Goal: Information Seeking & Learning: Understand process/instructions

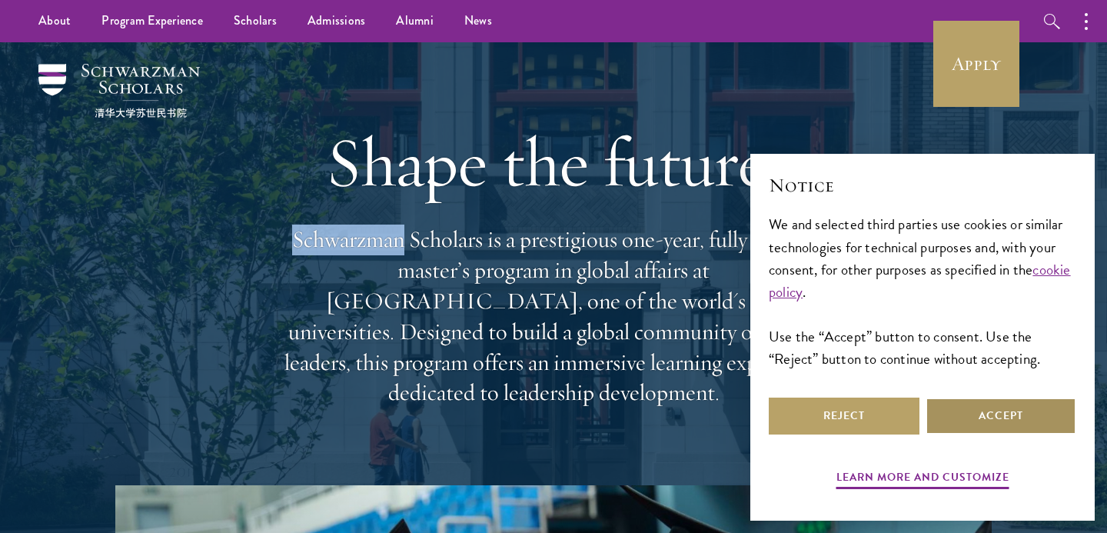
click at [947, 410] on button "Accept" at bounding box center [1000, 415] width 151 height 37
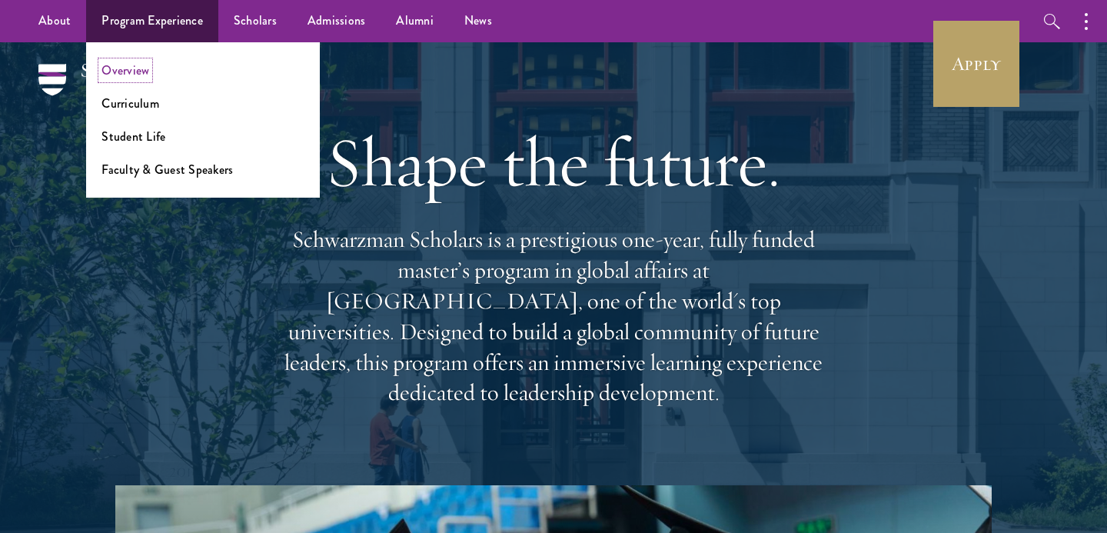
click at [133, 66] on link "Overview" at bounding box center [125, 70] width 48 height 18
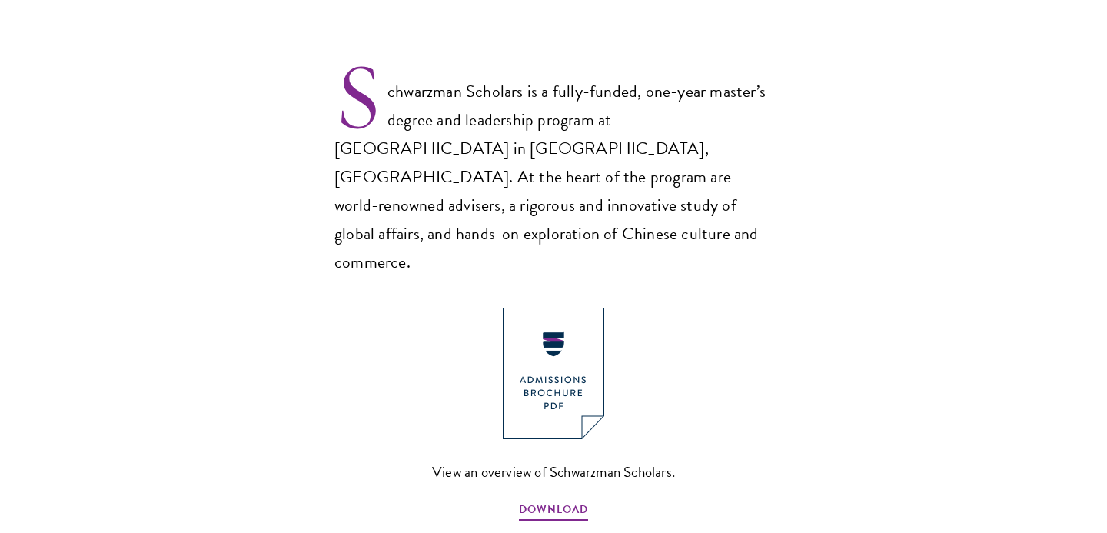
scroll to position [1014, 0]
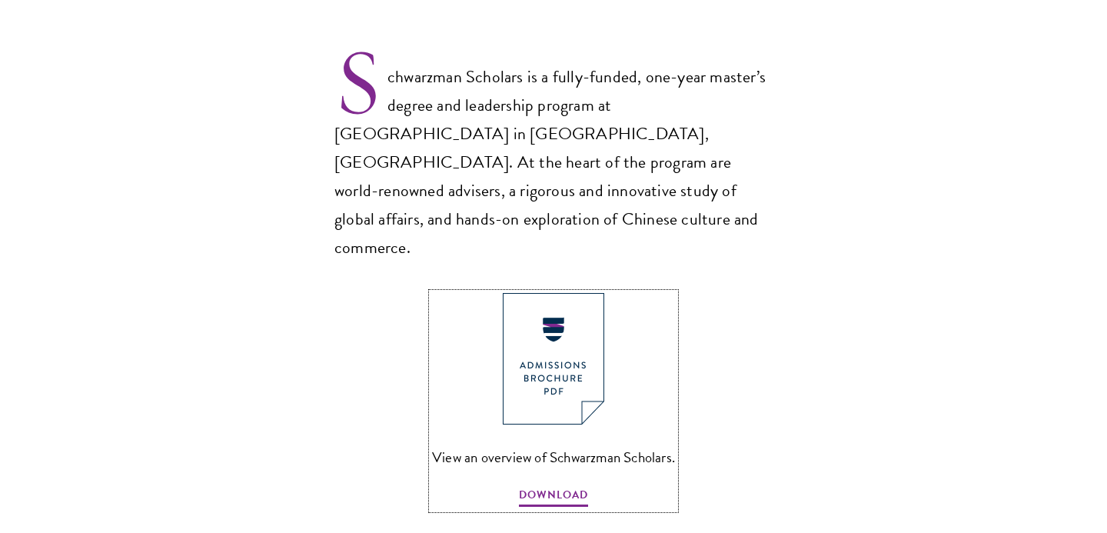
click at [527, 324] on img at bounding box center [553, 358] width 101 height 131
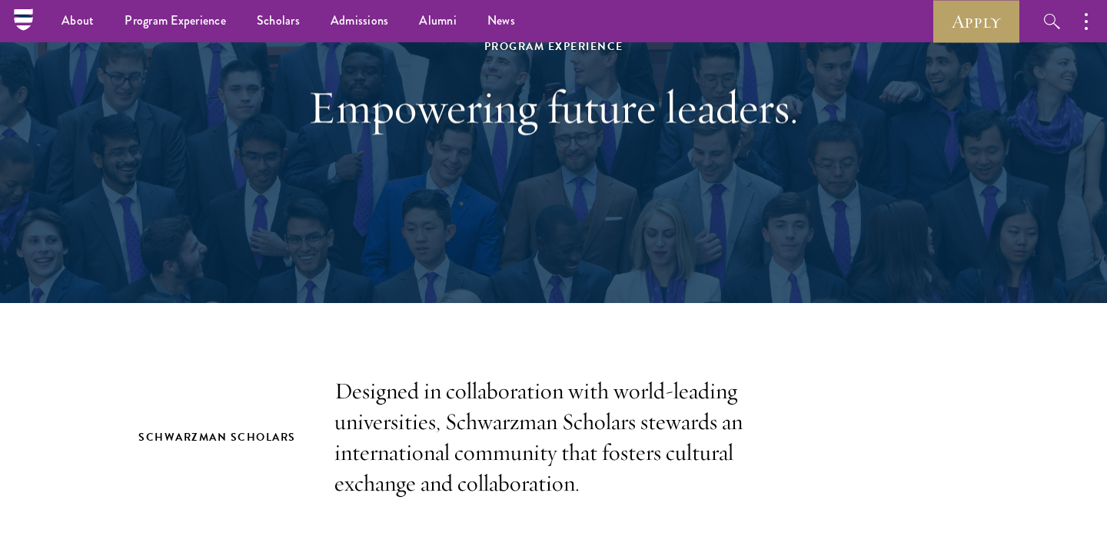
scroll to position [0, 0]
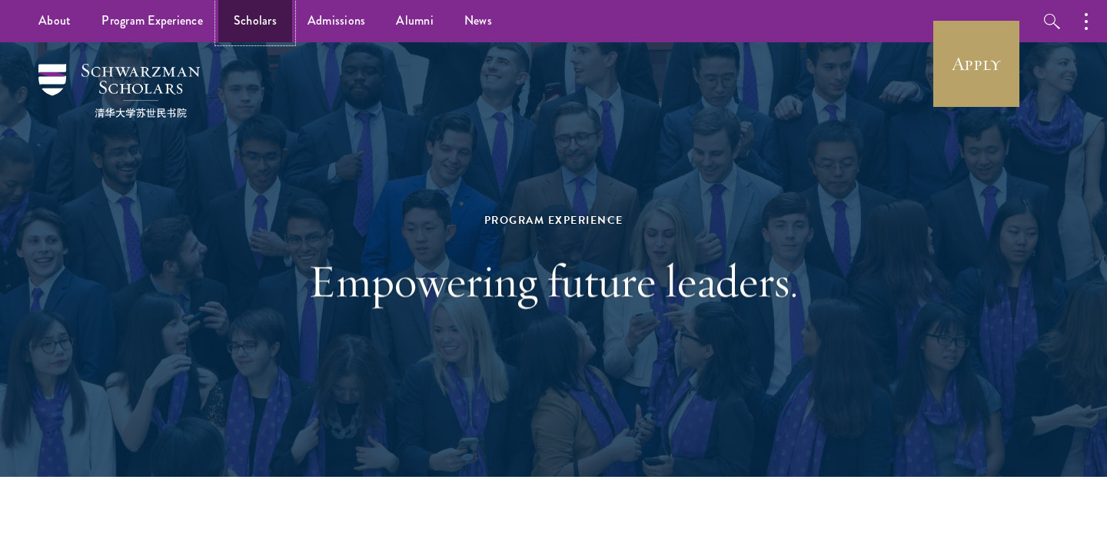
click at [262, 15] on link "Scholars" at bounding box center [255, 21] width 74 height 42
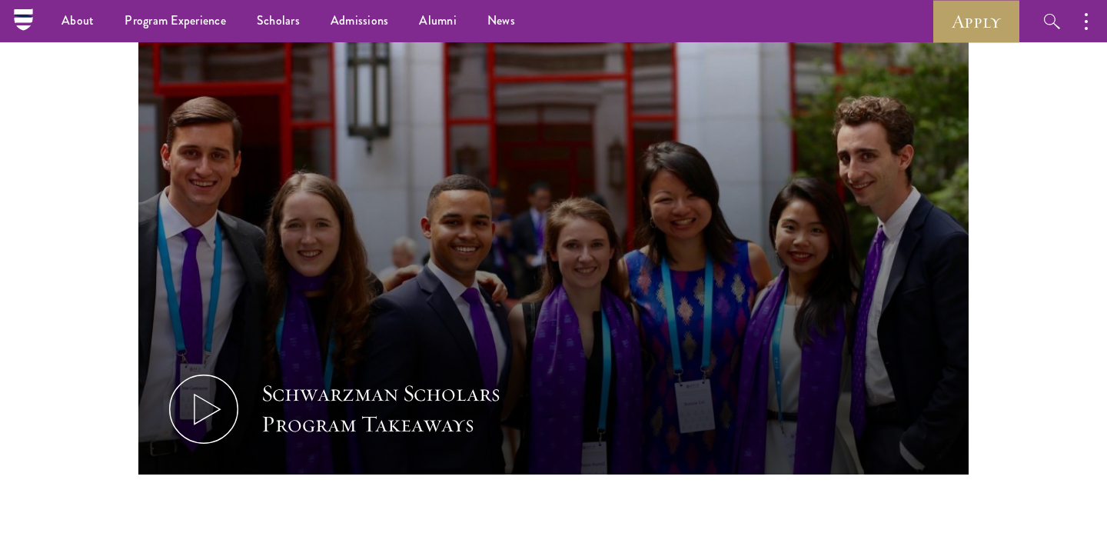
scroll to position [715, 0]
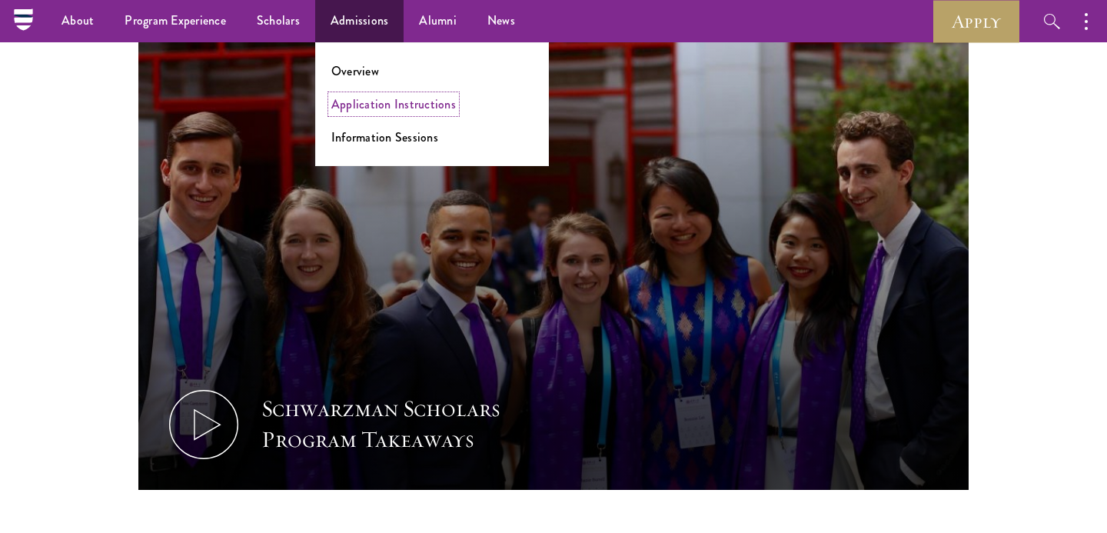
click at [345, 109] on link "Application Instructions" at bounding box center [393, 104] width 125 height 18
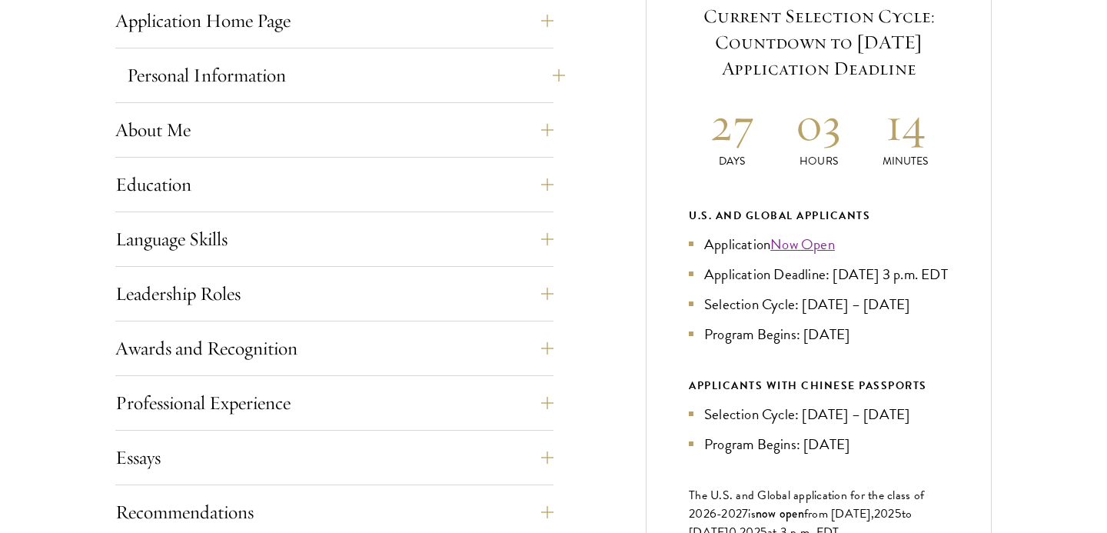
scroll to position [666, 0]
click at [414, 147] on button "About Me" at bounding box center [346, 129] width 438 height 37
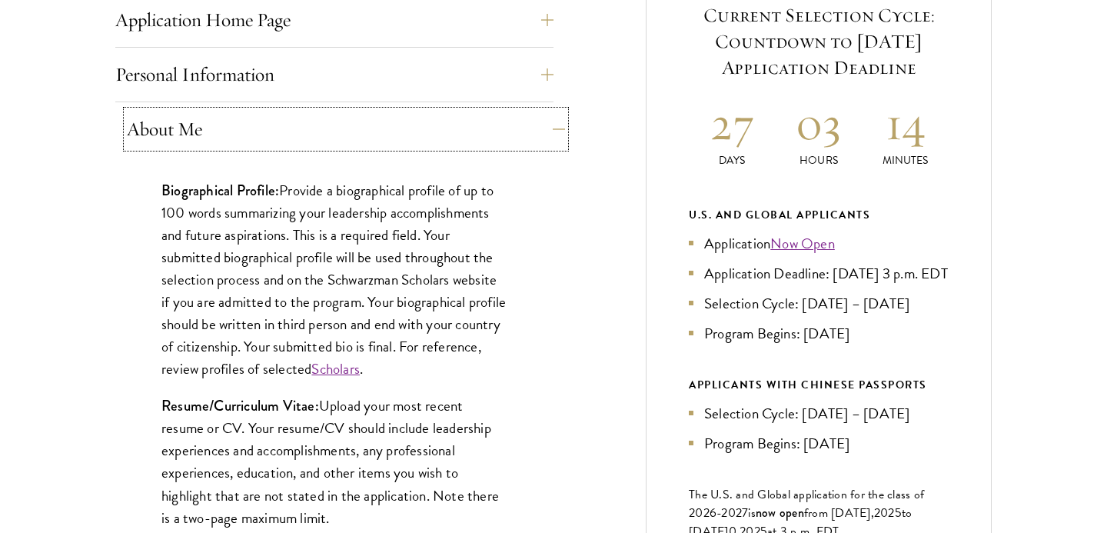
click at [407, 144] on button "About Me" at bounding box center [346, 129] width 438 height 37
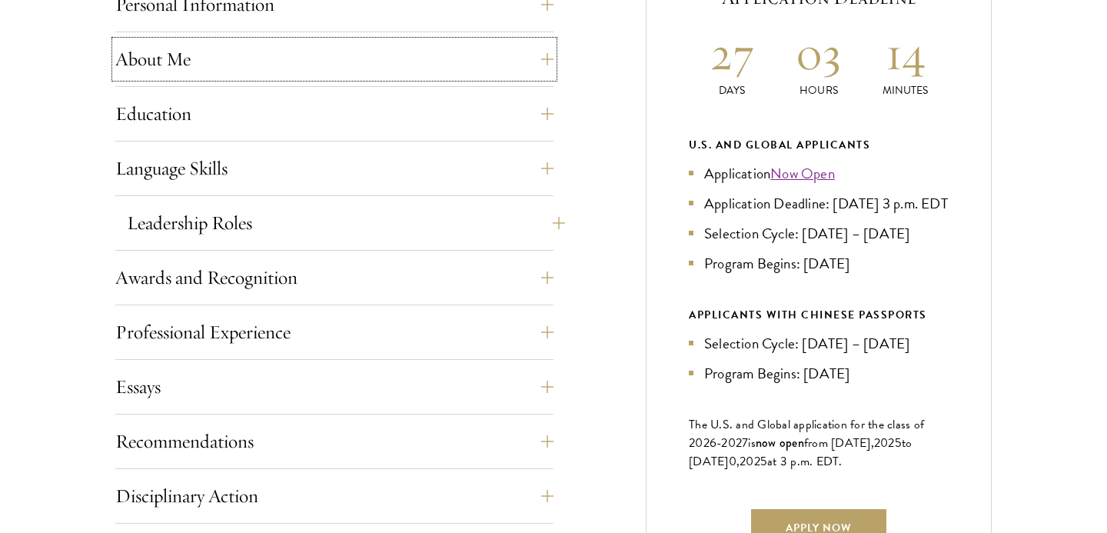
scroll to position [737, 0]
click at [387, 238] on button "Leadership Roles" at bounding box center [346, 222] width 438 height 37
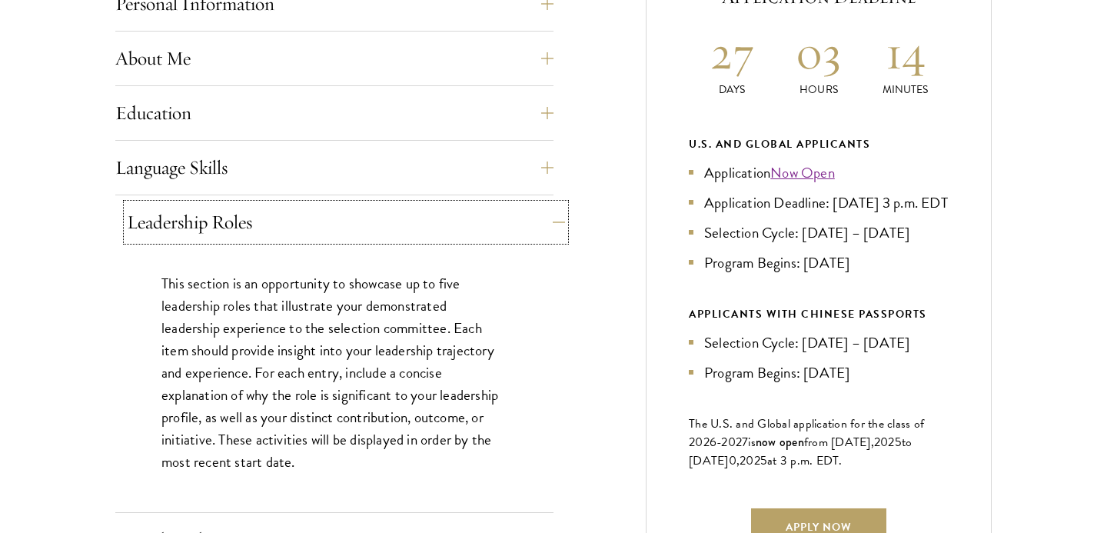
click at [387, 238] on button "Leadership Roles" at bounding box center [346, 222] width 438 height 37
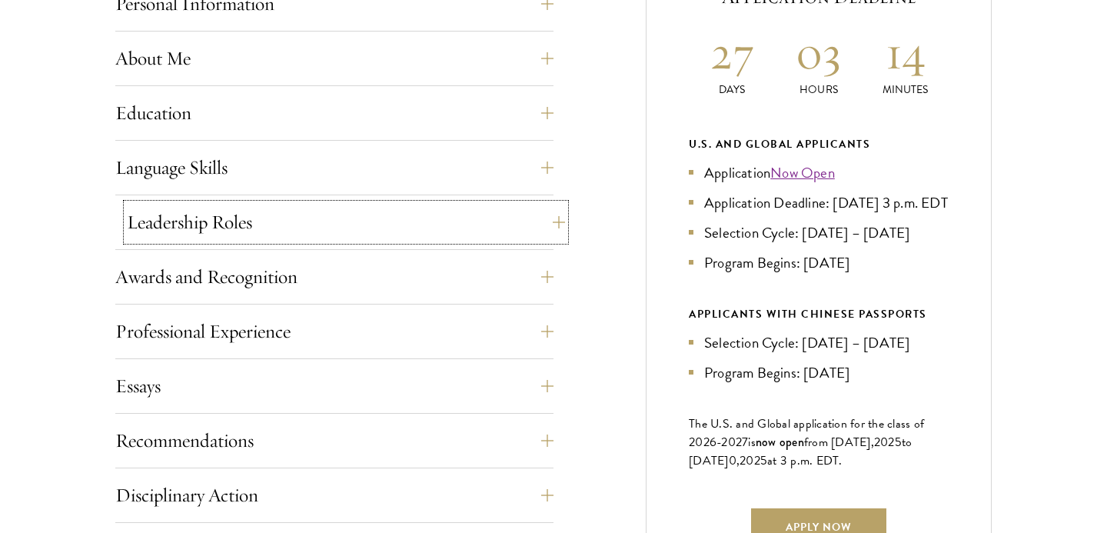
click at [387, 238] on button "Leadership Roles" at bounding box center [346, 222] width 438 height 37
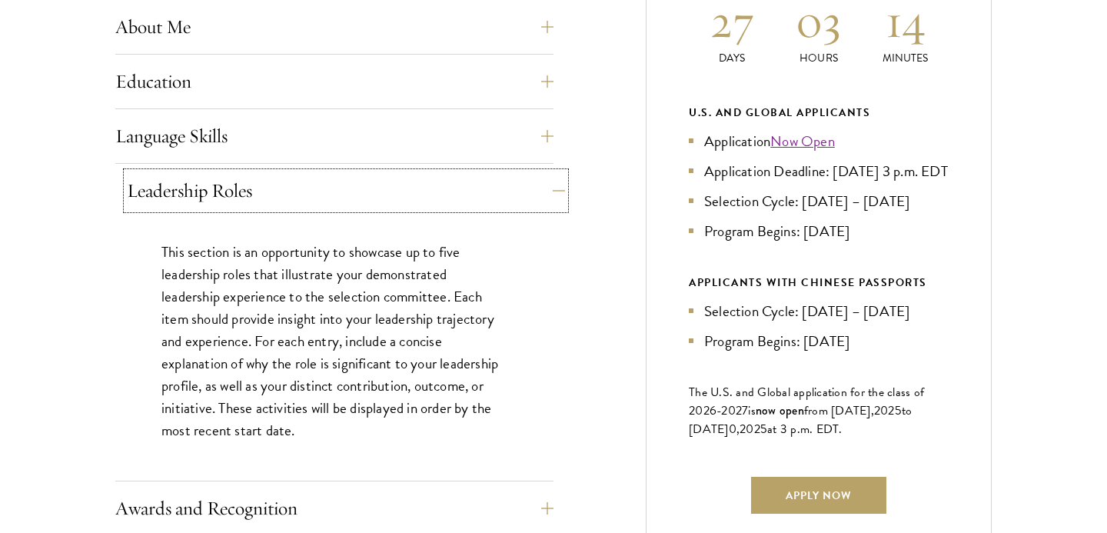
scroll to position [773, 0]
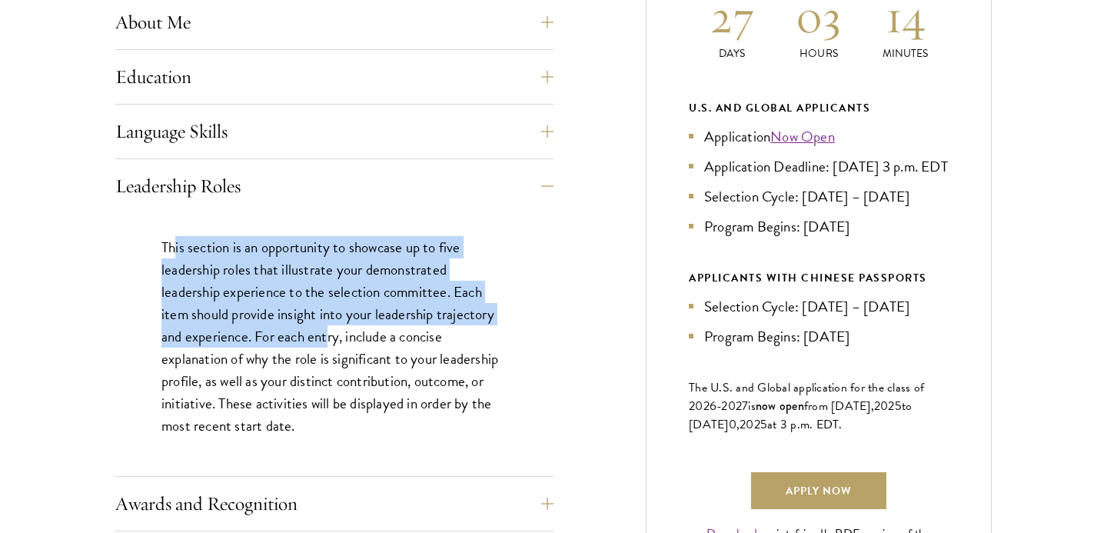
drag, startPoint x: 174, startPoint y: 251, endPoint x: 331, endPoint y: 347, distance: 183.5
click at [331, 347] on p "This section is an opportunity to showcase up to five leadership roles that ill…" at bounding box center [334, 336] width 346 height 201
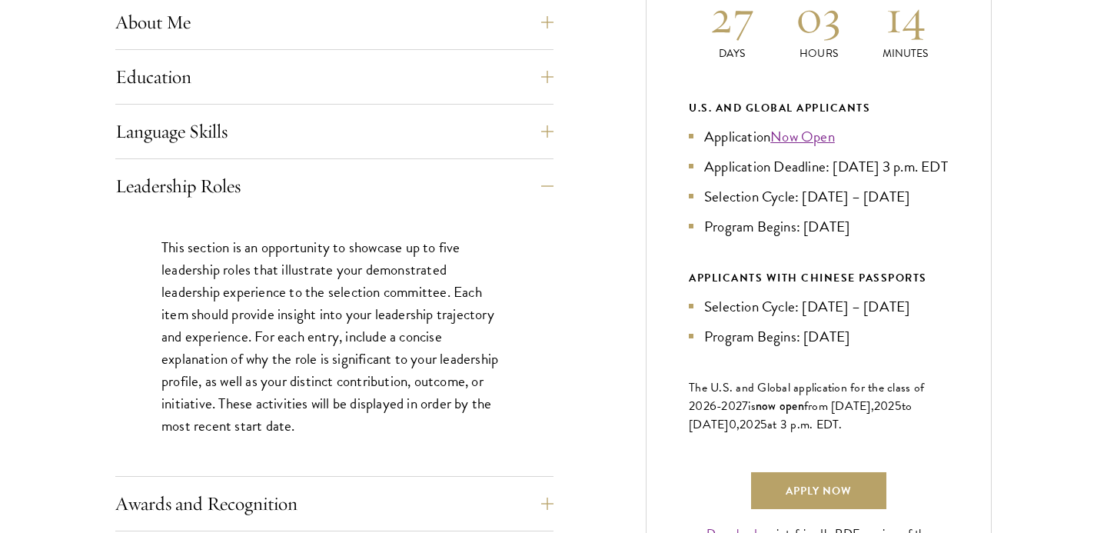
click at [331, 348] on p "This section is an opportunity to showcase up to five leadership roles that ill…" at bounding box center [334, 336] width 346 height 201
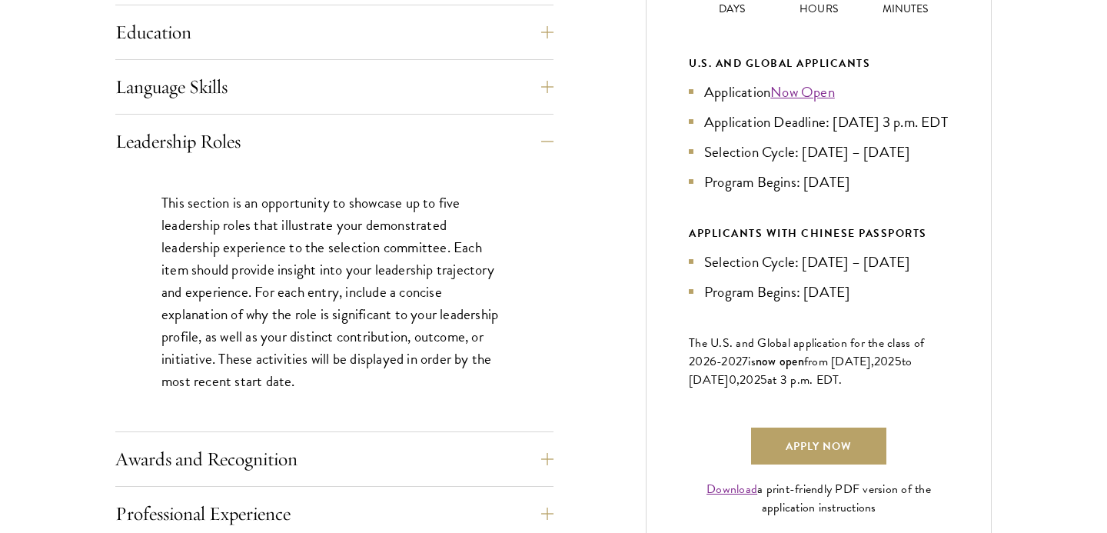
scroll to position [820, 0]
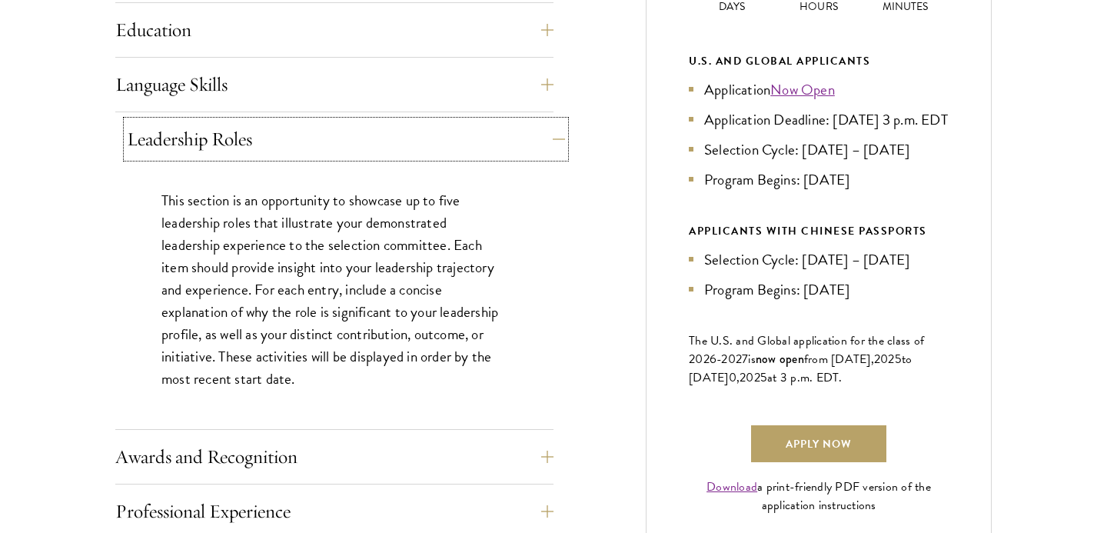
click at [420, 142] on button "Leadership Roles" at bounding box center [346, 139] width 438 height 37
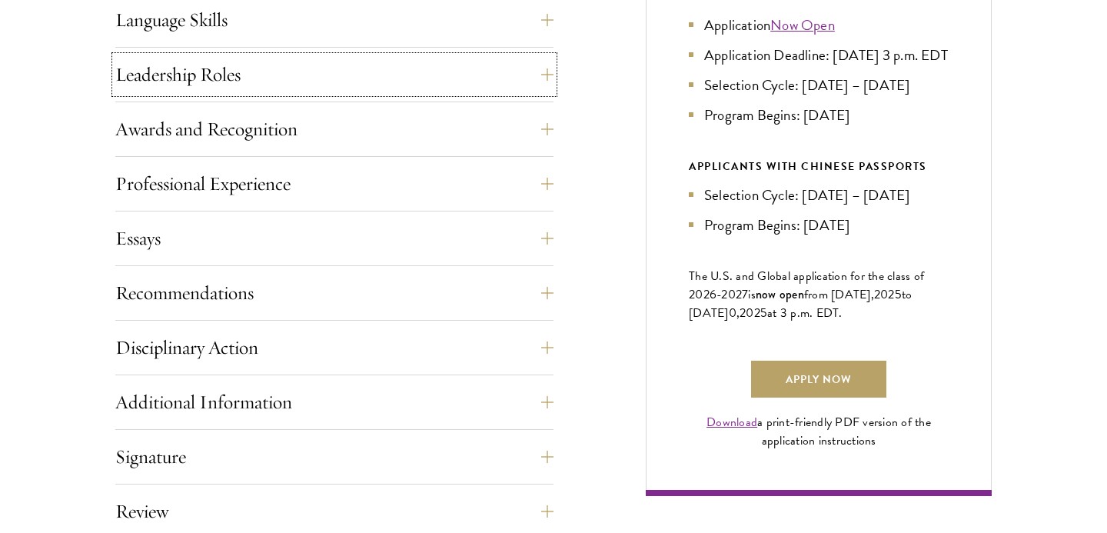
scroll to position [899, 0]
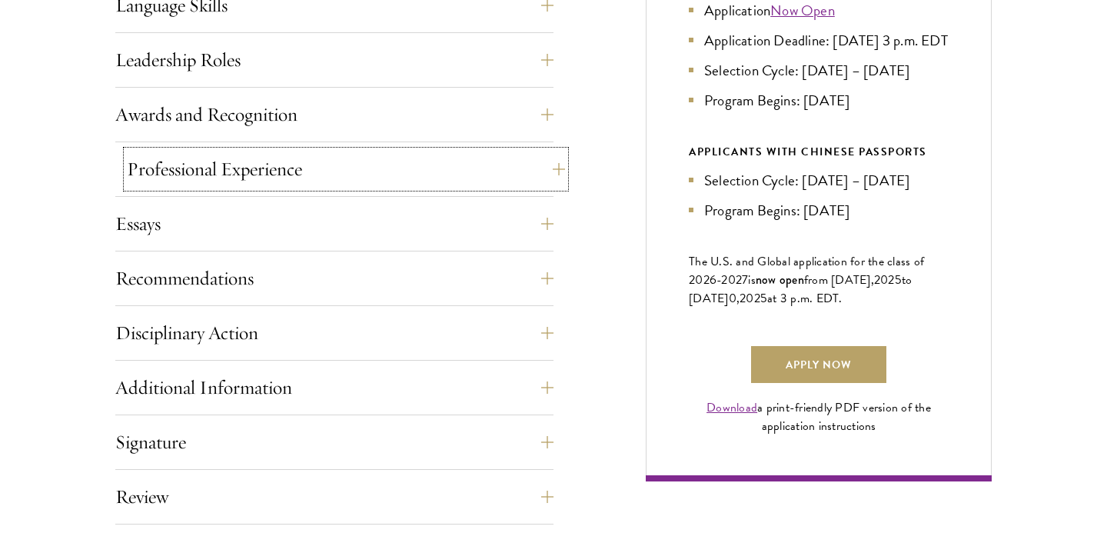
click at [540, 162] on button "Professional Experience" at bounding box center [346, 169] width 438 height 37
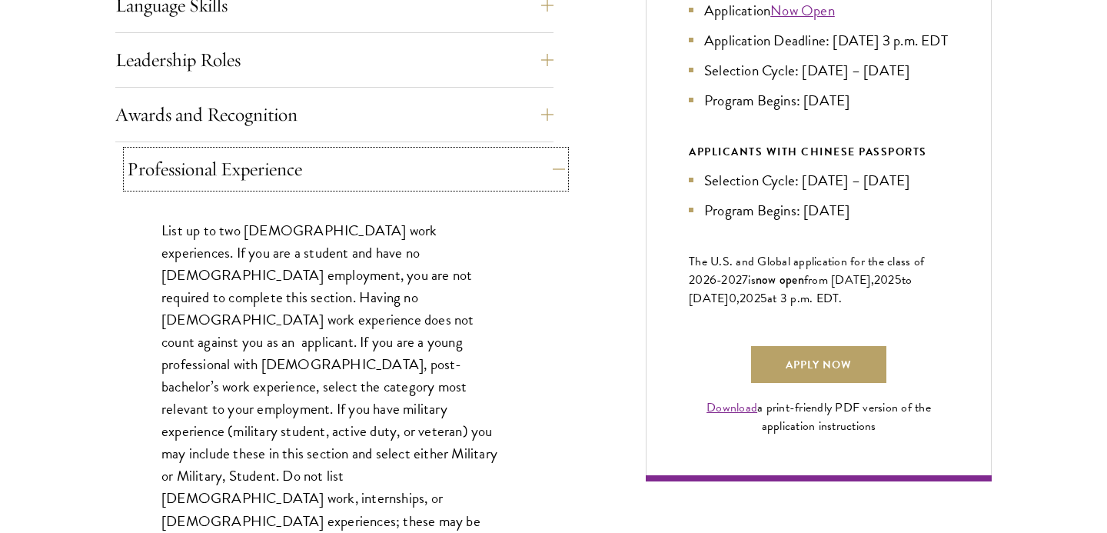
click at [540, 162] on button "Professional Experience" at bounding box center [346, 169] width 438 height 37
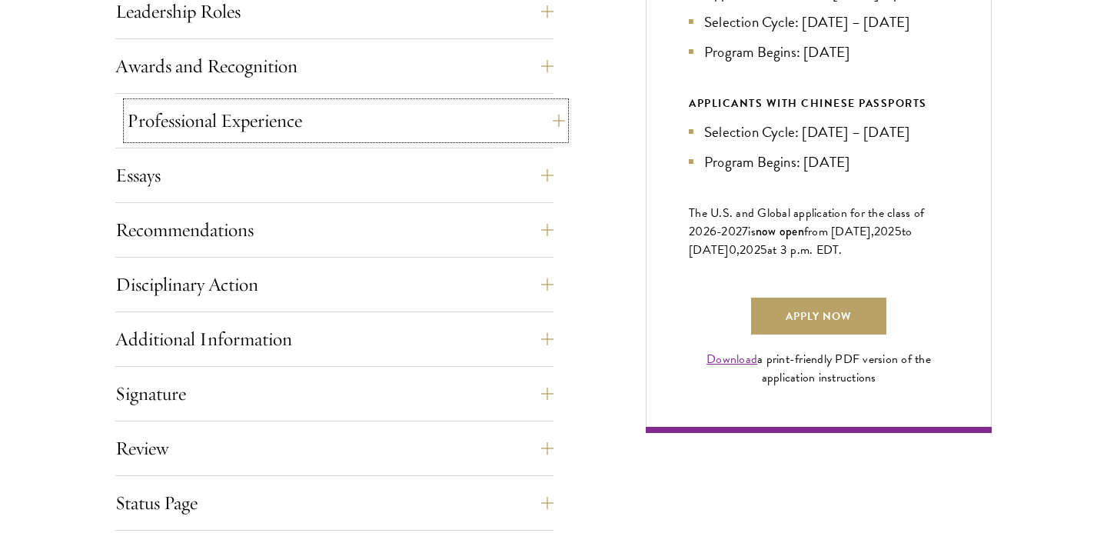
scroll to position [949, 0]
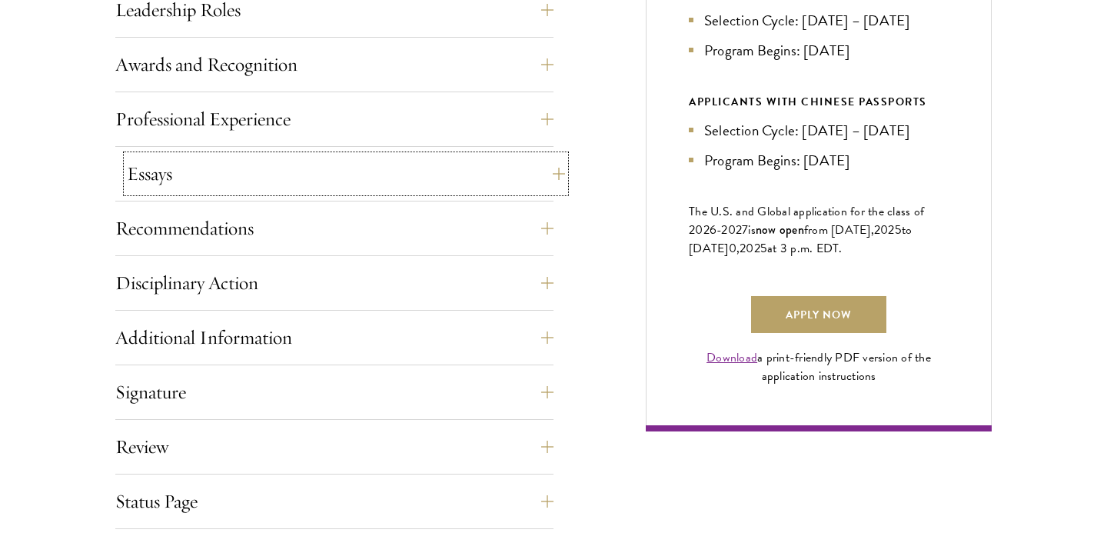
click at [540, 169] on button "Essays" at bounding box center [346, 173] width 438 height 37
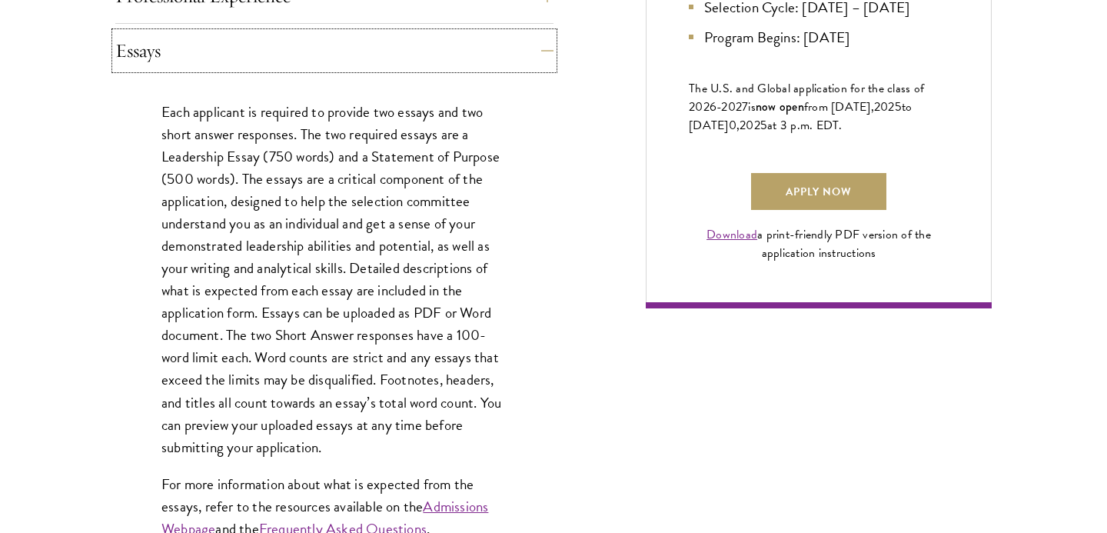
scroll to position [1073, 0]
click at [524, 58] on button "Essays" at bounding box center [346, 50] width 438 height 37
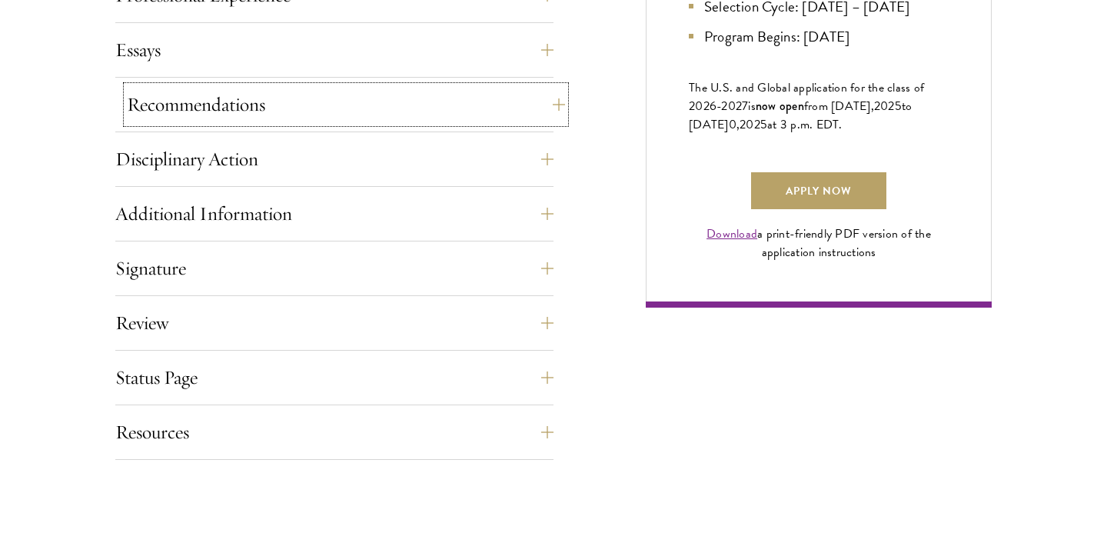
click at [480, 99] on button "Recommendations" at bounding box center [346, 104] width 438 height 37
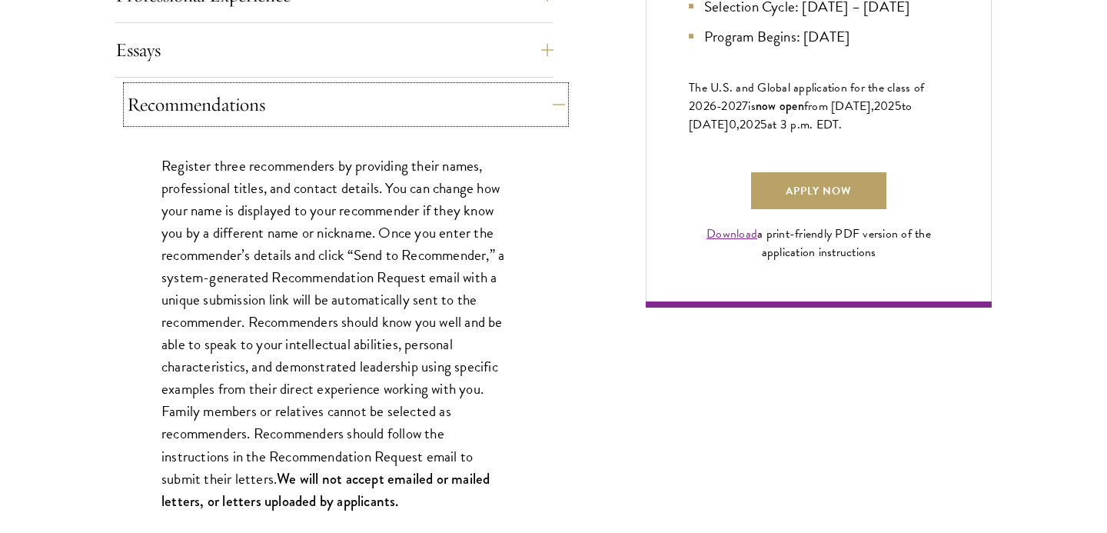
click at [480, 99] on button "Recommendations" at bounding box center [346, 104] width 438 height 37
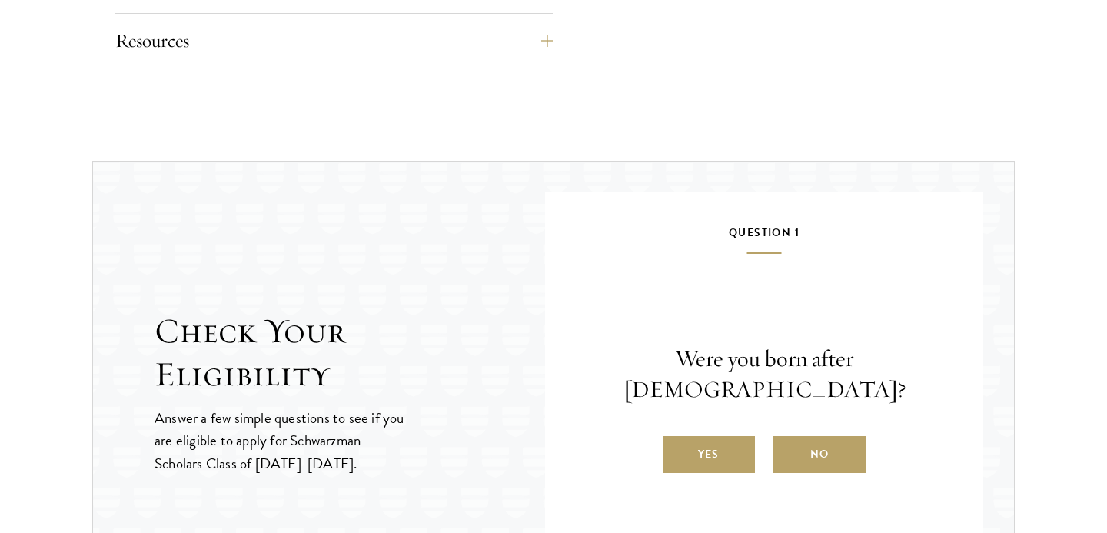
scroll to position [1468, 0]
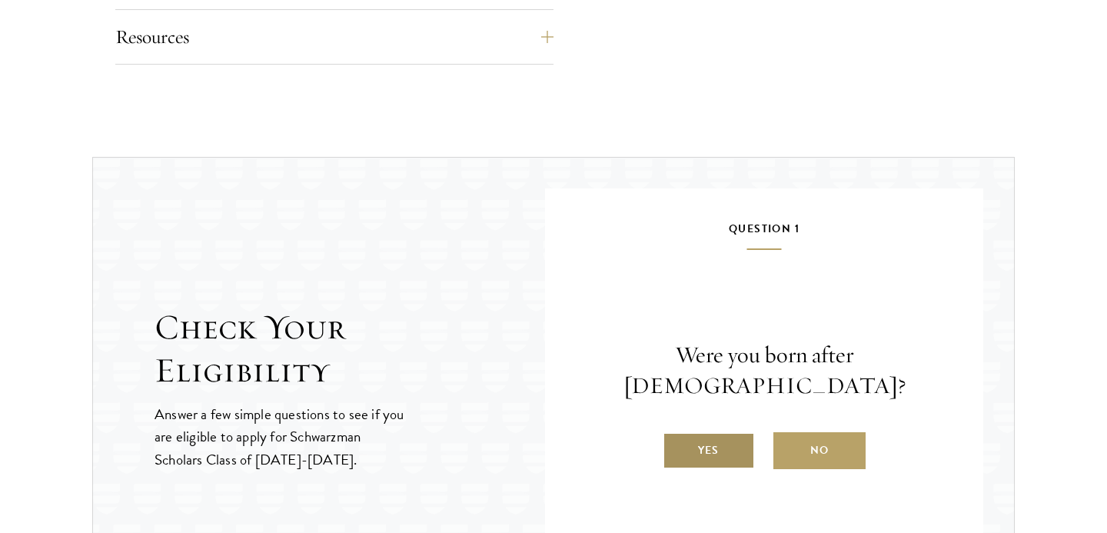
click at [718, 443] on label "Yes" at bounding box center [709, 450] width 92 height 37
click at [676, 443] on input "Yes" at bounding box center [670, 441] width 14 height 14
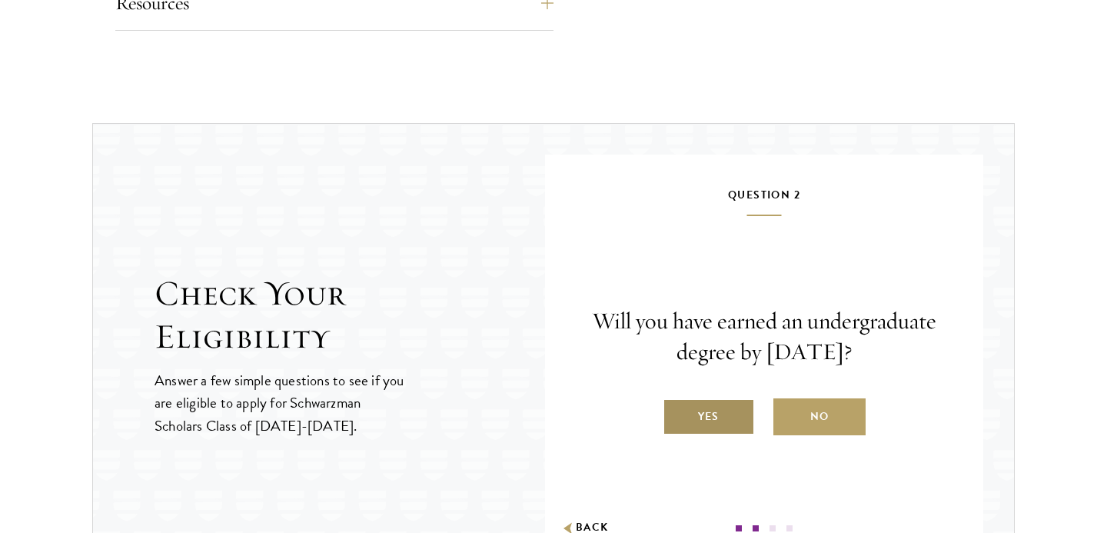
scroll to position [1503, 0]
click at [709, 418] on label "Yes" at bounding box center [709, 415] width 92 height 37
click at [676, 413] on input "Yes" at bounding box center [670, 406] width 14 height 14
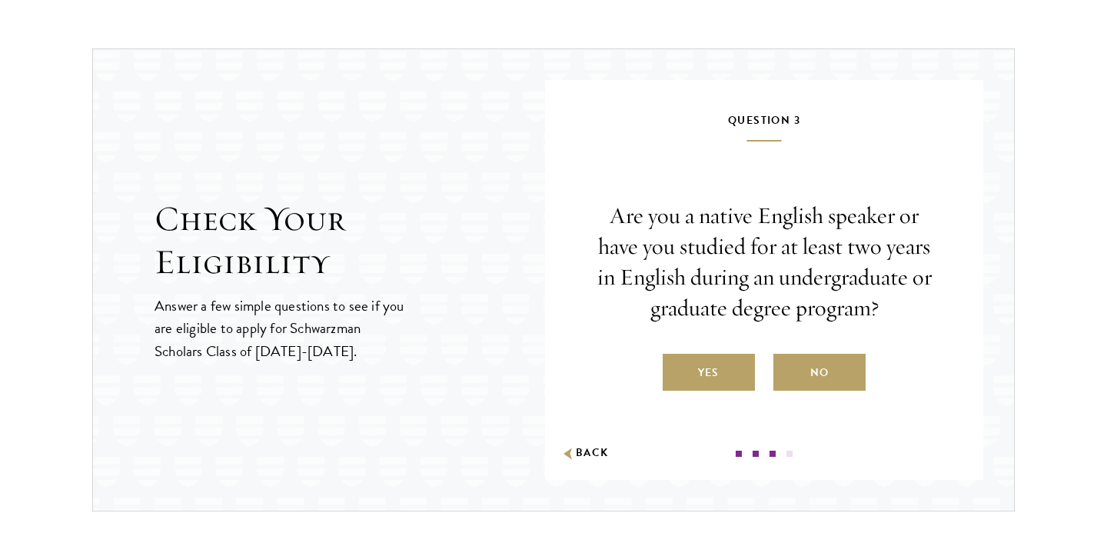
scroll to position [1579, 0]
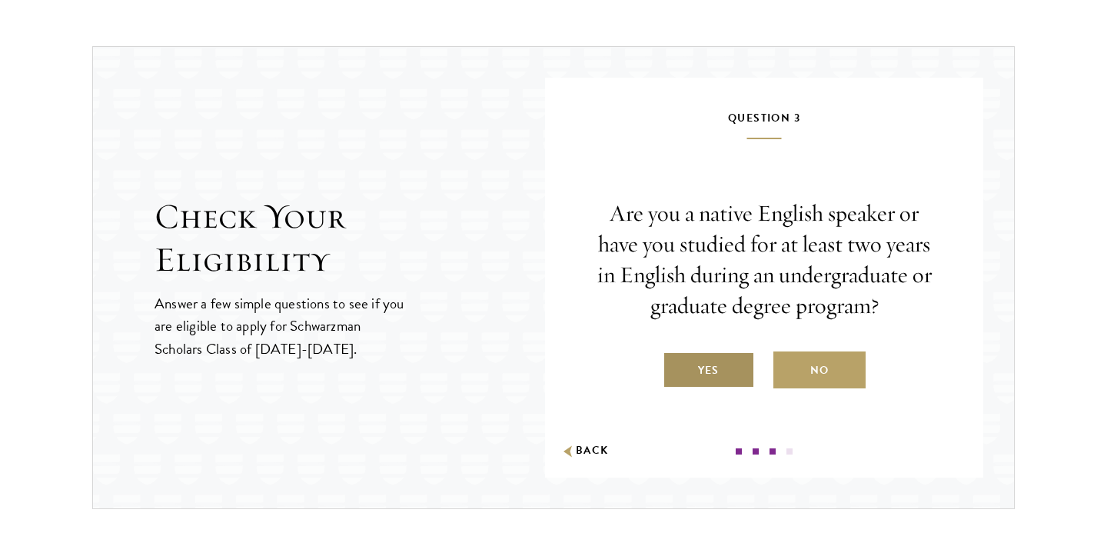
click at [685, 367] on label "Yes" at bounding box center [709, 369] width 92 height 37
click at [676, 367] on input "Yes" at bounding box center [670, 361] width 14 height 14
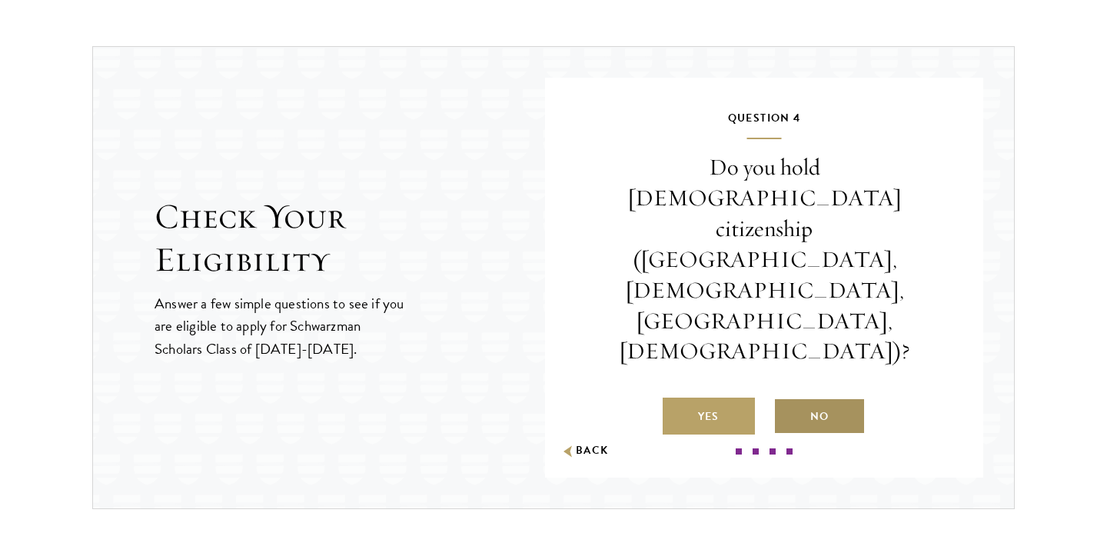
click at [828, 397] on label "No" at bounding box center [819, 415] width 92 height 37
click at [787, 400] on input "No" at bounding box center [780, 407] width 14 height 14
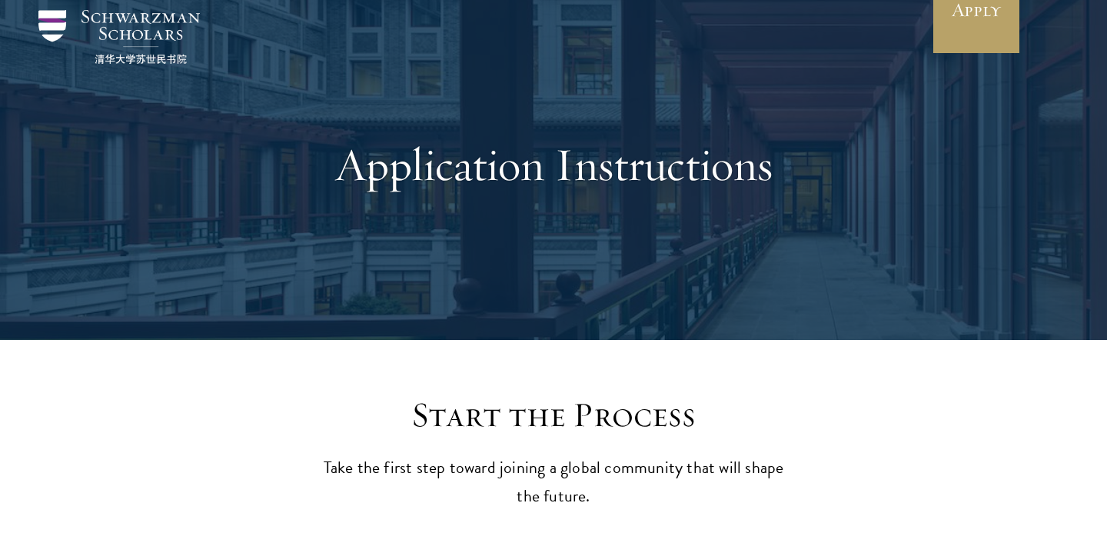
scroll to position [0, 0]
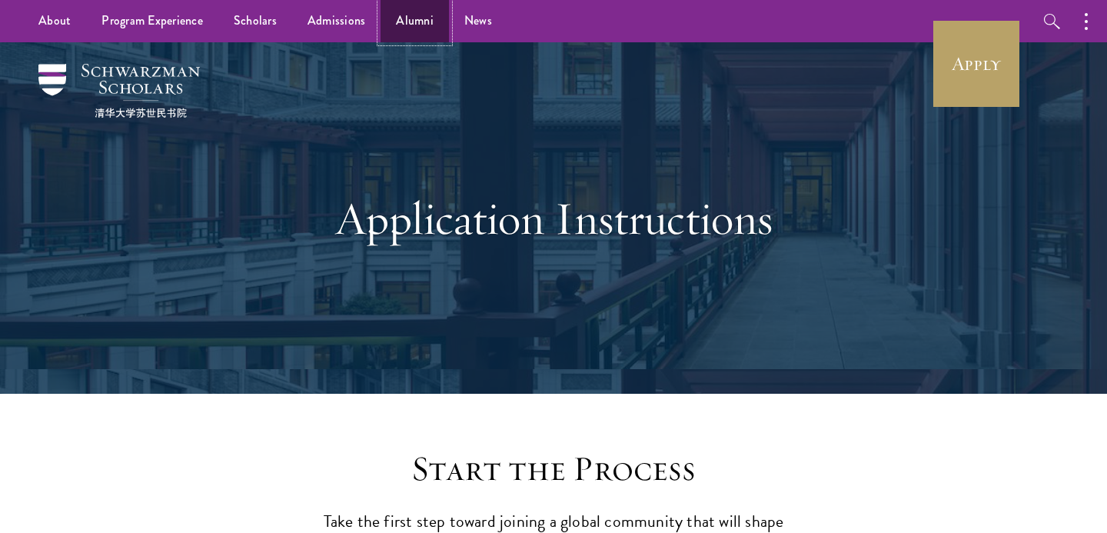
click at [418, 15] on link "Alumni" at bounding box center [414, 21] width 68 height 42
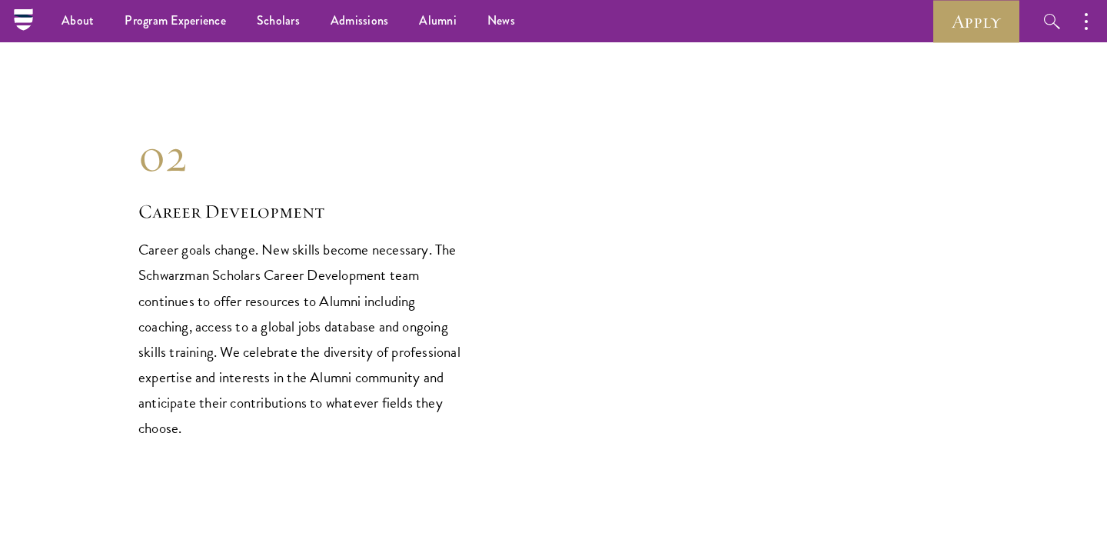
scroll to position [1906, 0]
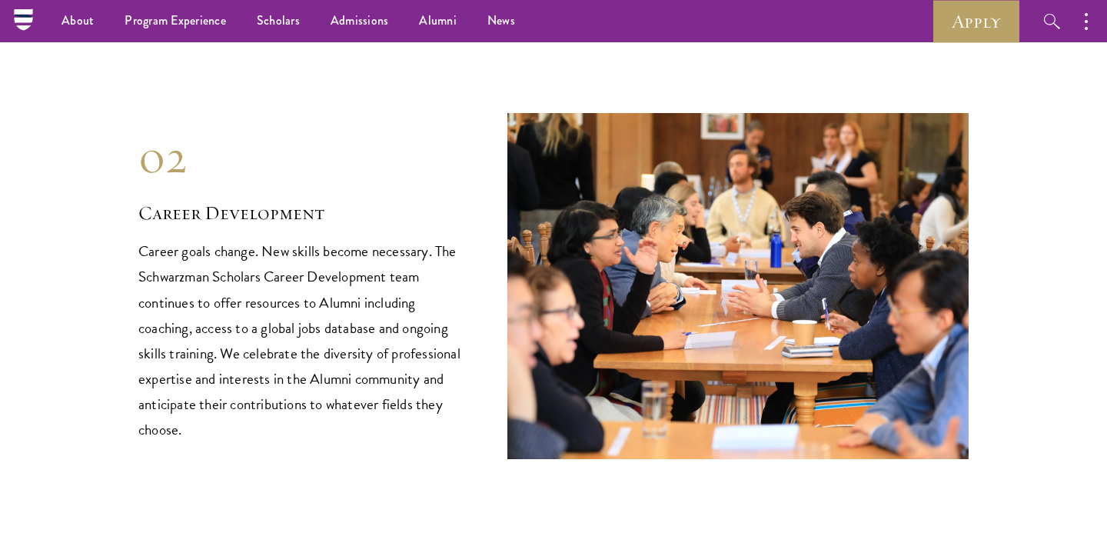
click at [496, 279] on div "02 Career Development Career goals change. New skills become necessary. The Sch…" at bounding box center [553, 286] width 830 height 346
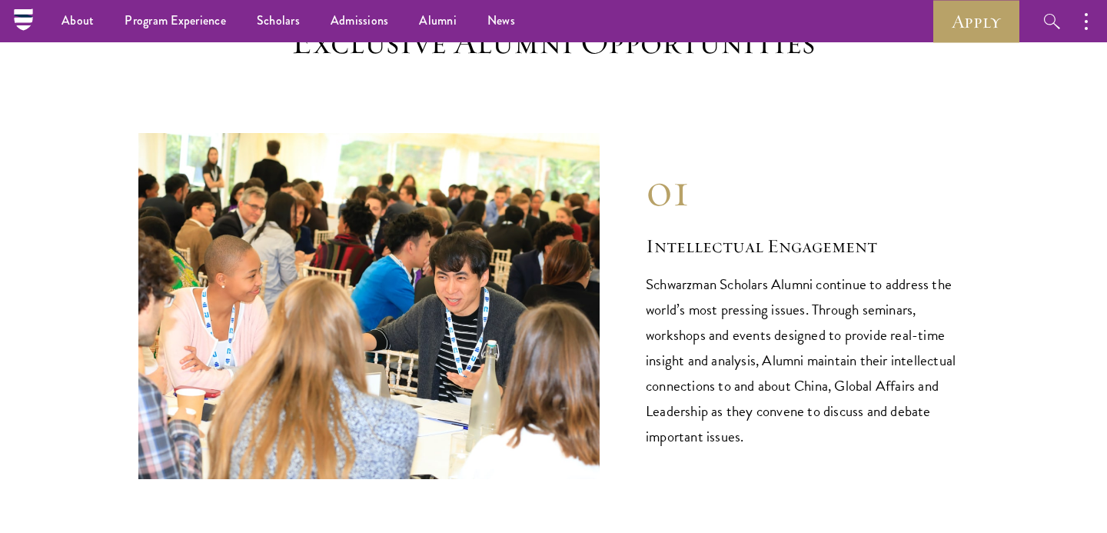
scroll to position [1460, 0]
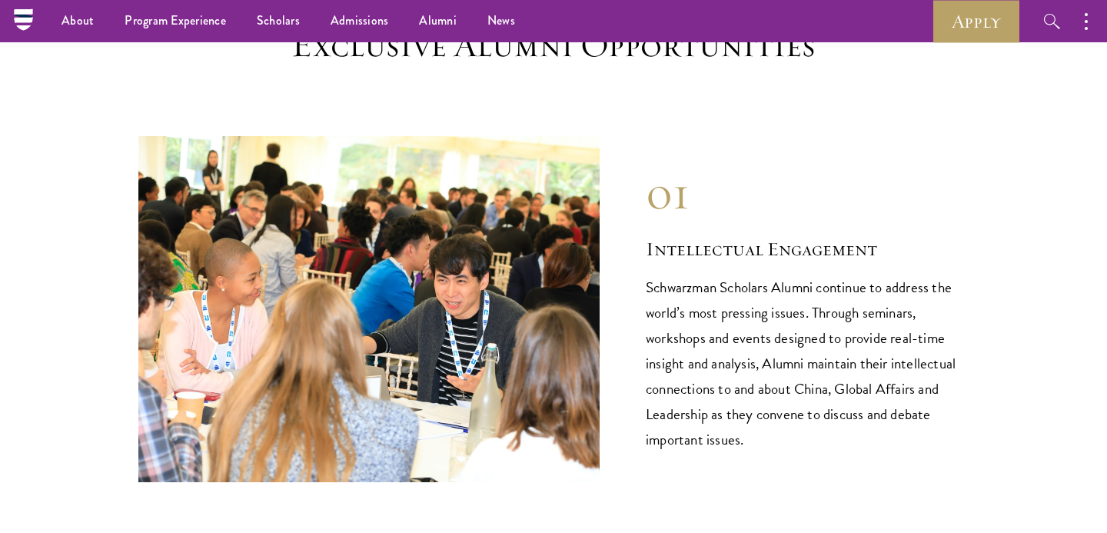
click at [503, 303] on img at bounding box center [368, 309] width 461 height 346
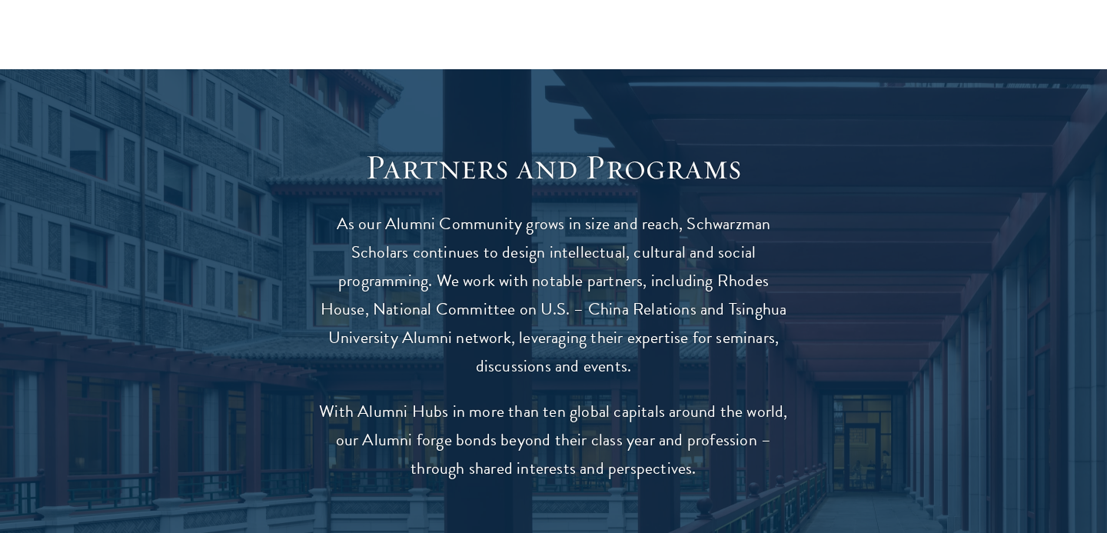
scroll to position [3311, 0]
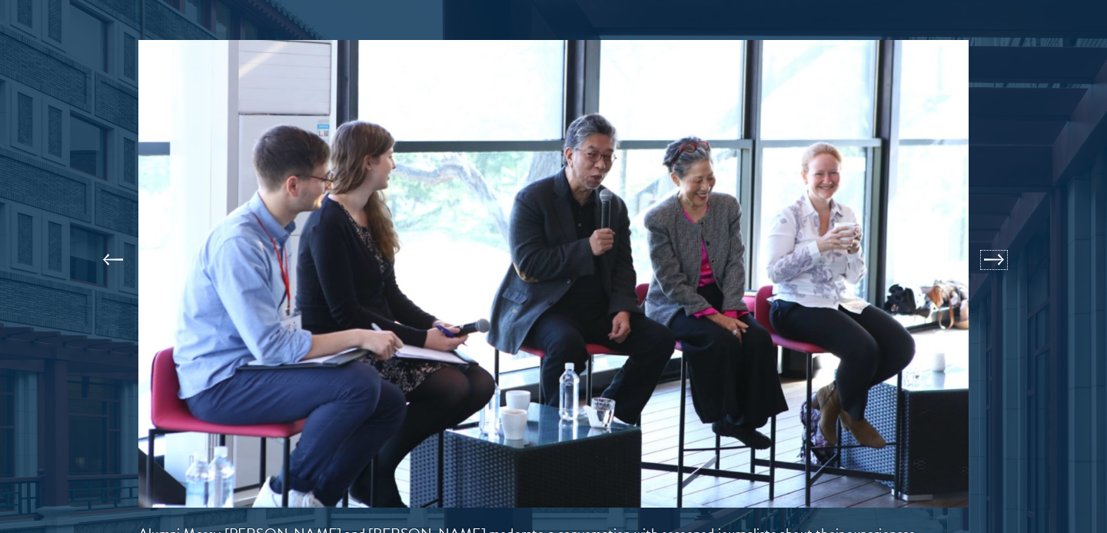
click at [991, 238] on button at bounding box center [994, 259] width 51 height 43
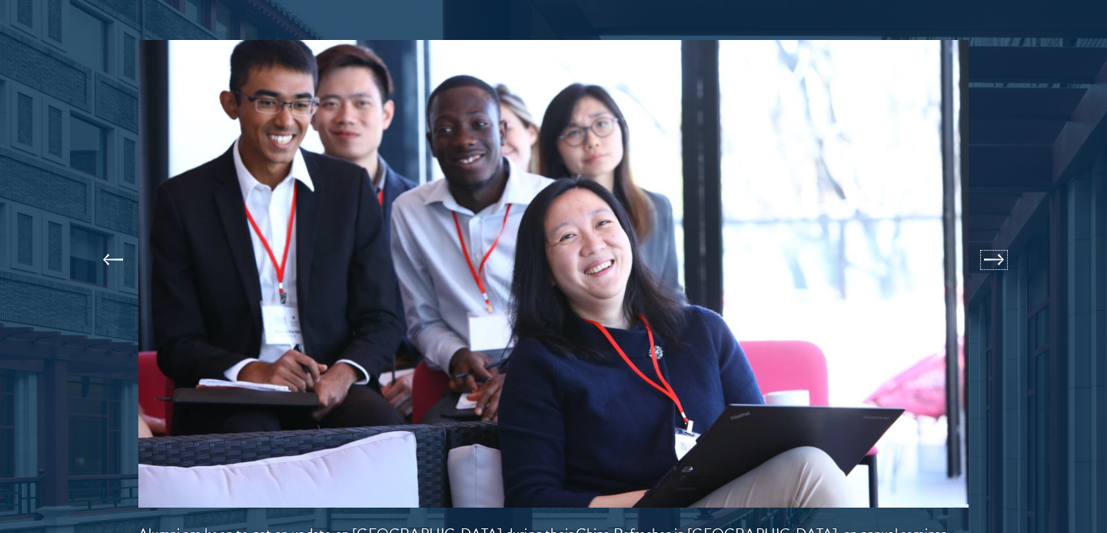
click at [991, 238] on button at bounding box center [994, 259] width 51 height 43
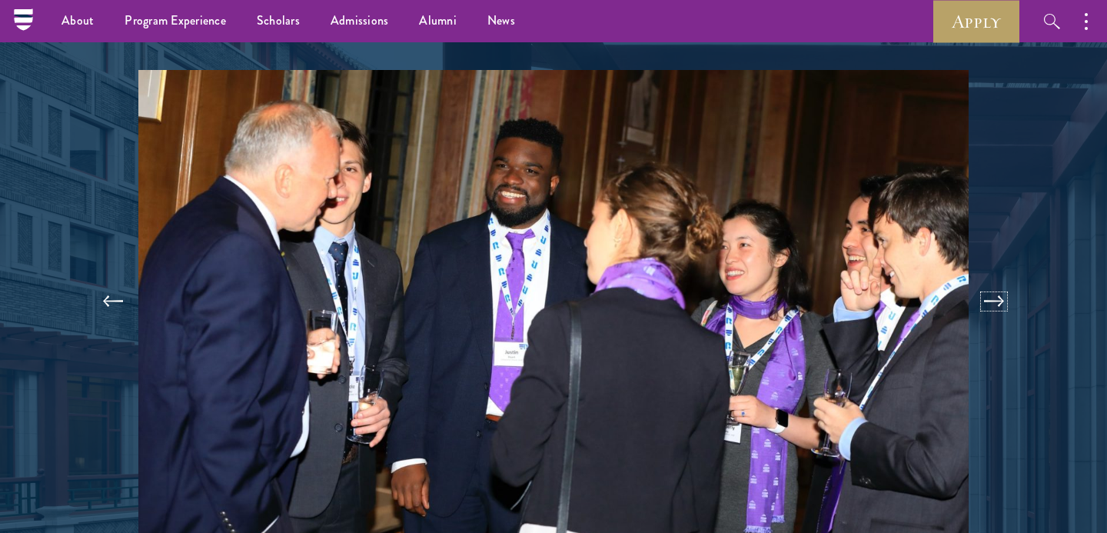
scroll to position [3275, 0]
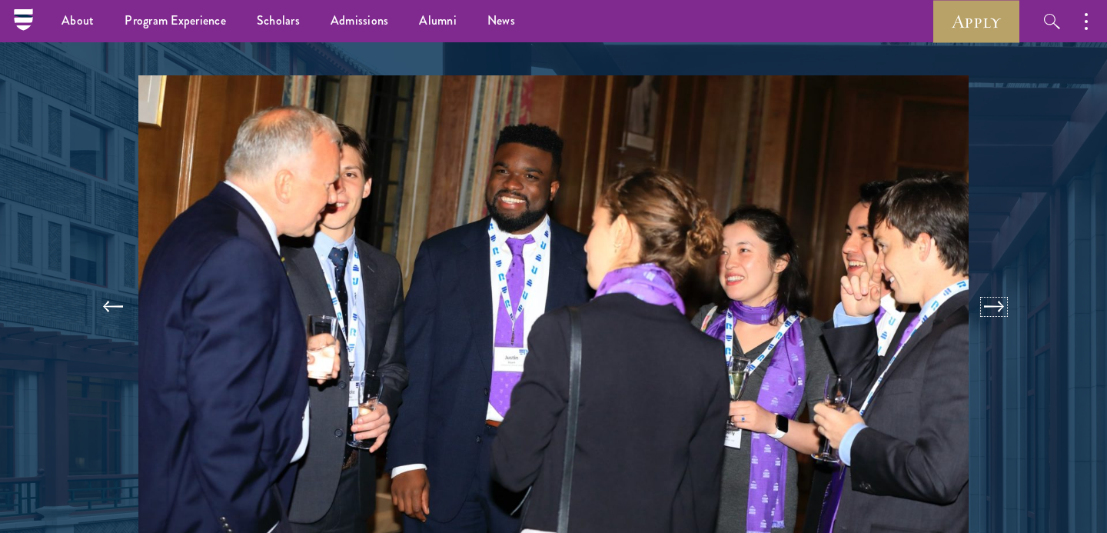
click at [986, 285] on button at bounding box center [994, 306] width 51 height 43
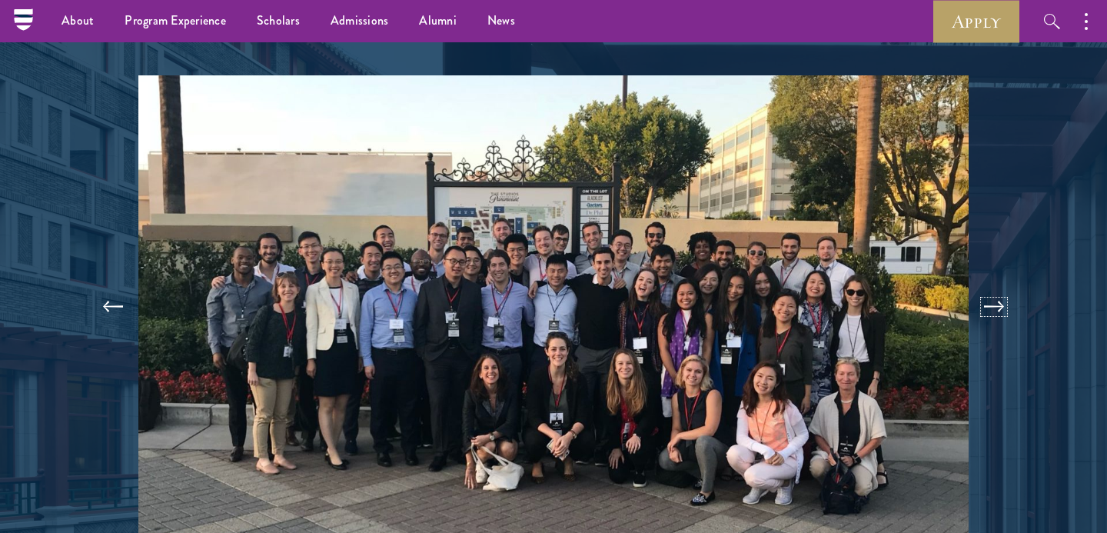
click at [986, 285] on button at bounding box center [994, 306] width 51 height 43
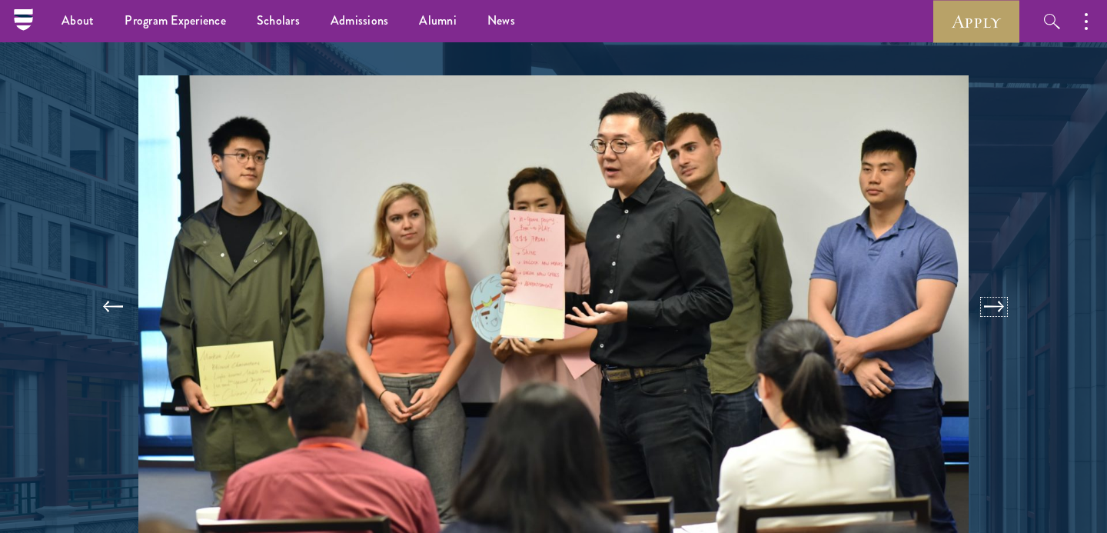
click at [986, 285] on button at bounding box center [994, 306] width 51 height 43
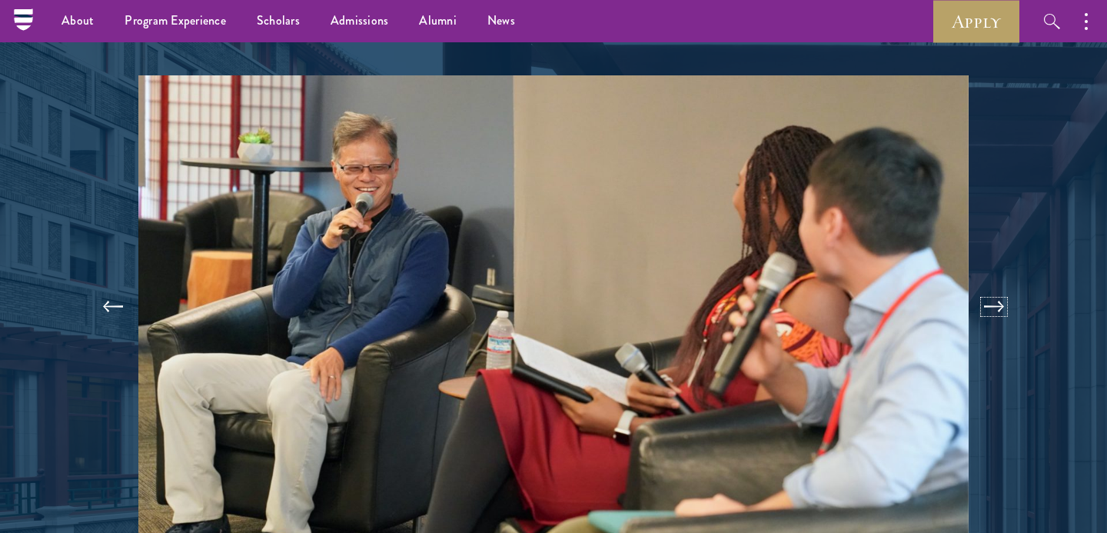
click at [986, 285] on button at bounding box center [994, 306] width 51 height 43
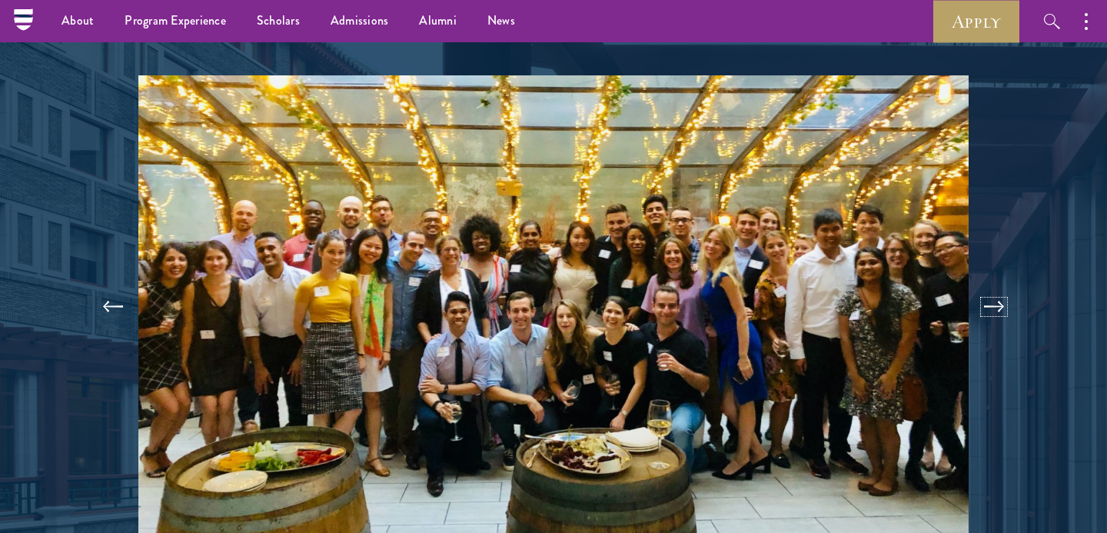
click at [986, 285] on button at bounding box center [994, 306] width 51 height 43
click at [987, 285] on button at bounding box center [994, 306] width 51 height 43
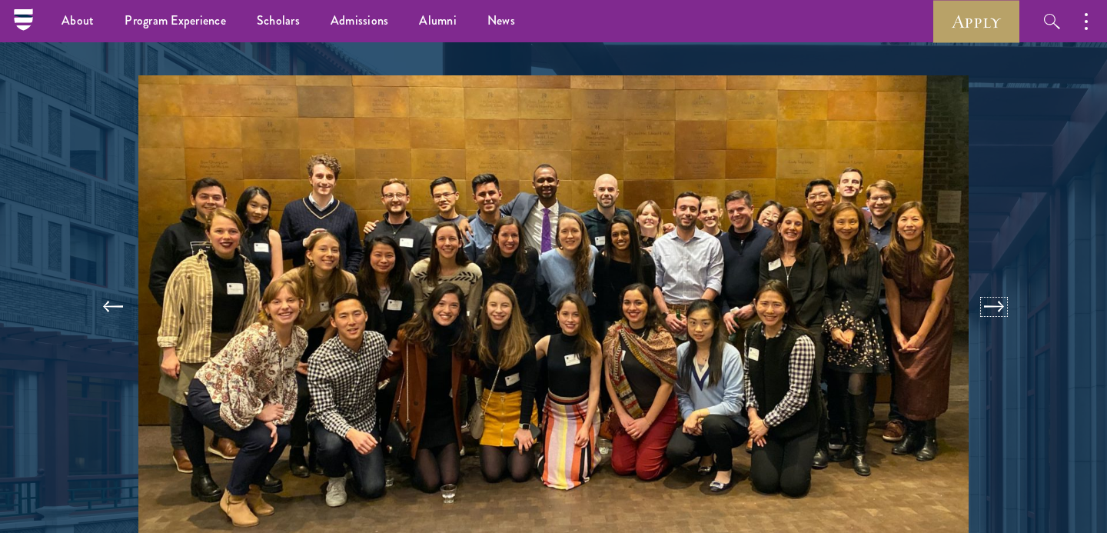
click at [987, 285] on button at bounding box center [994, 306] width 51 height 43
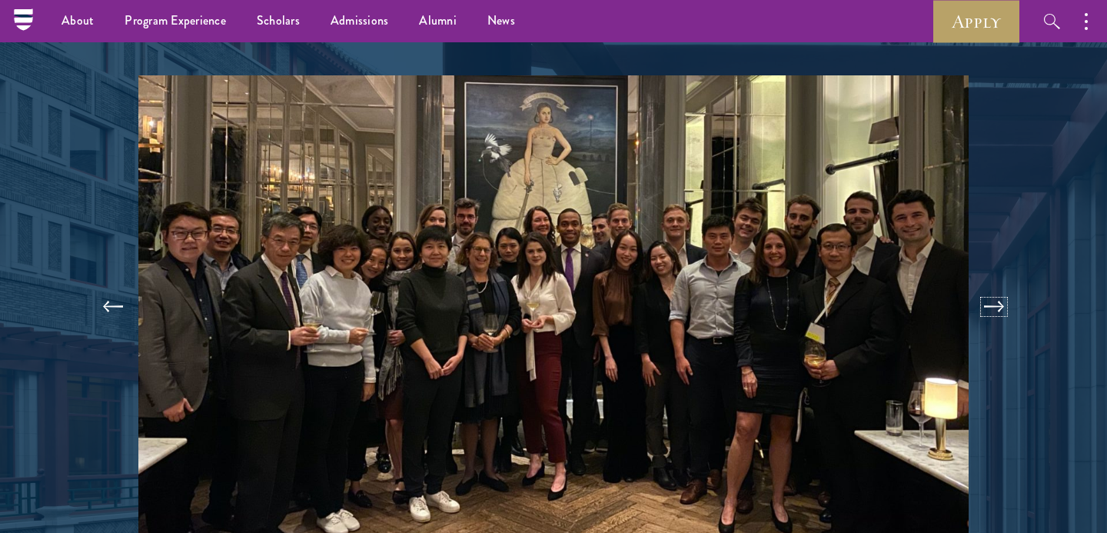
click at [987, 285] on button at bounding box center [994, 306] width 51 height 43
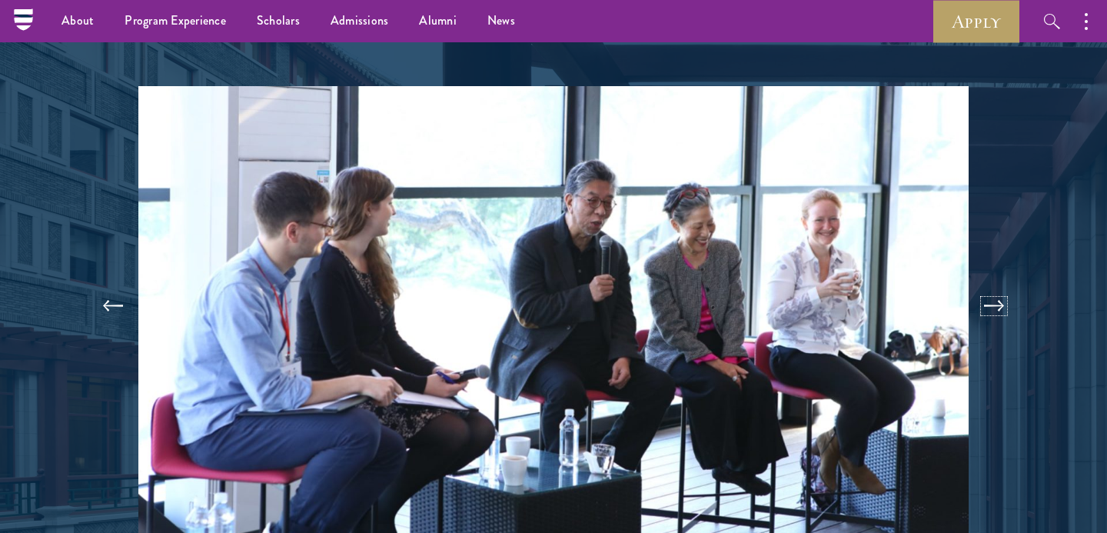
scroll to position [3265, 0]
click at [987, 284] on button at bounding box center [994, 305] width 51 height 43
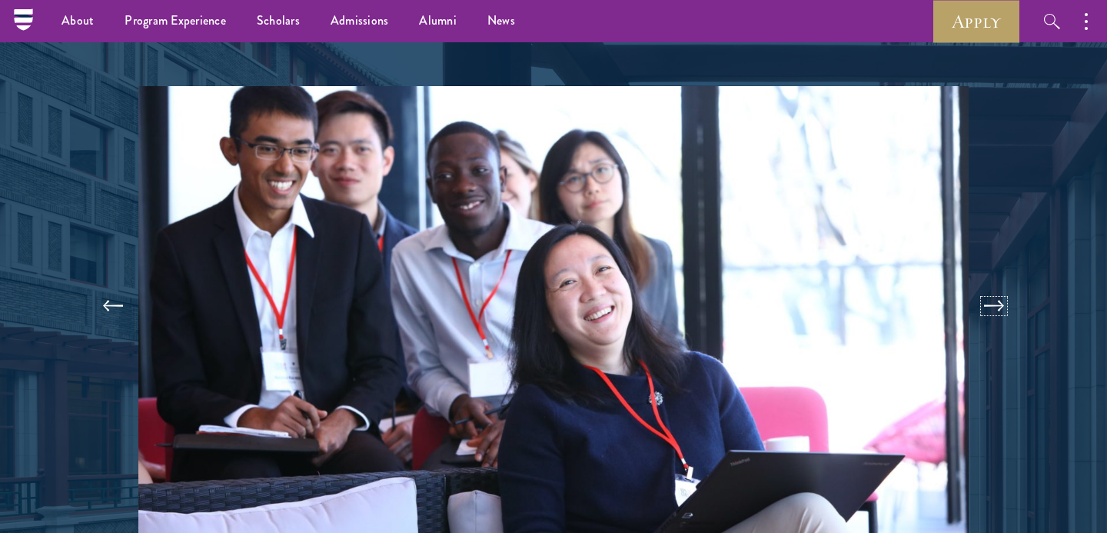
click at [987, 284] on button at bounding box center [994, 305] width 51 height 43
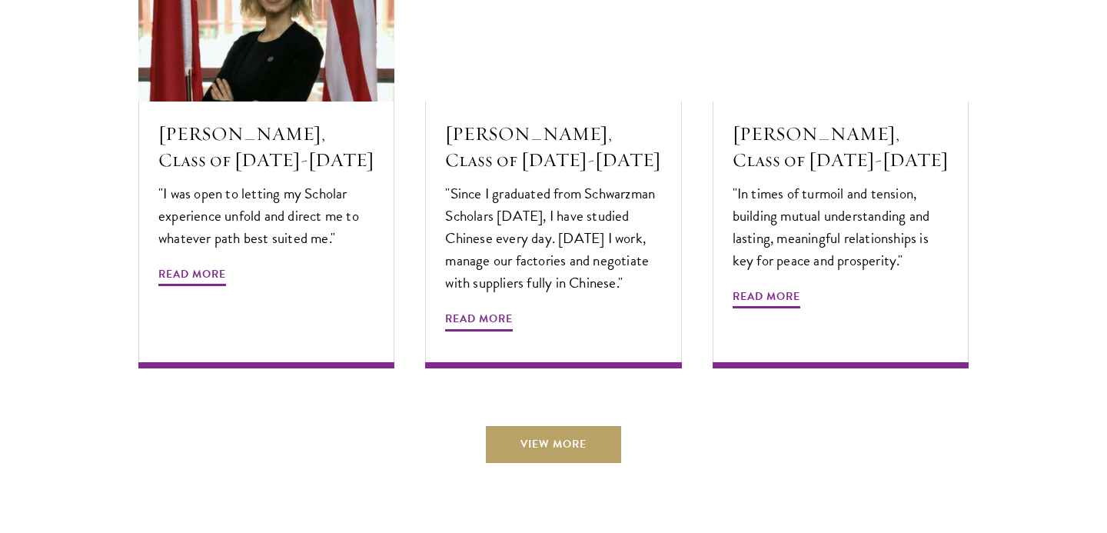
scroll to position [5386, 0]
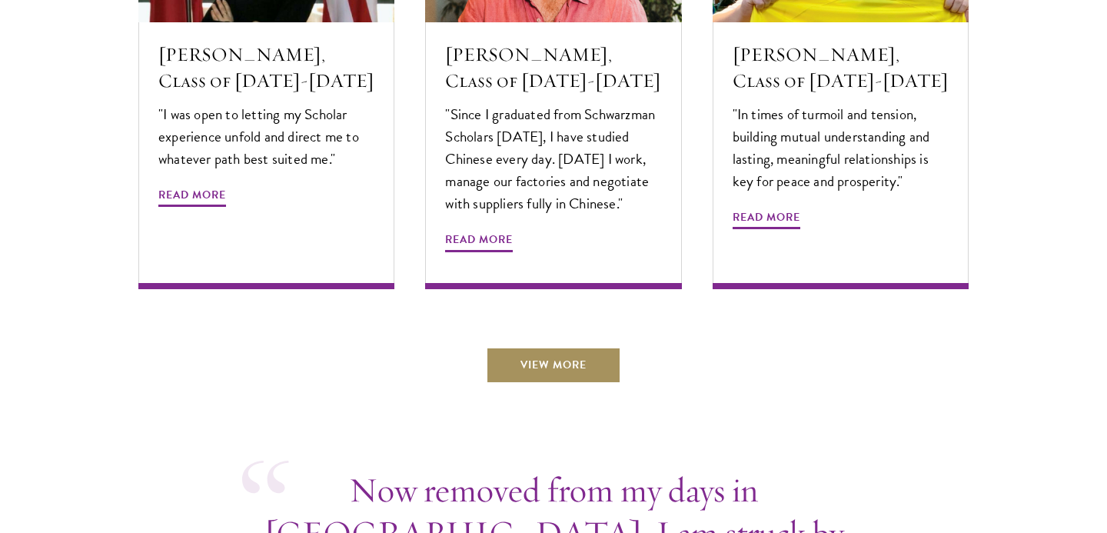
click at [539, 347] on link "View More" at bounding box center [553, 365] width 135 height 37
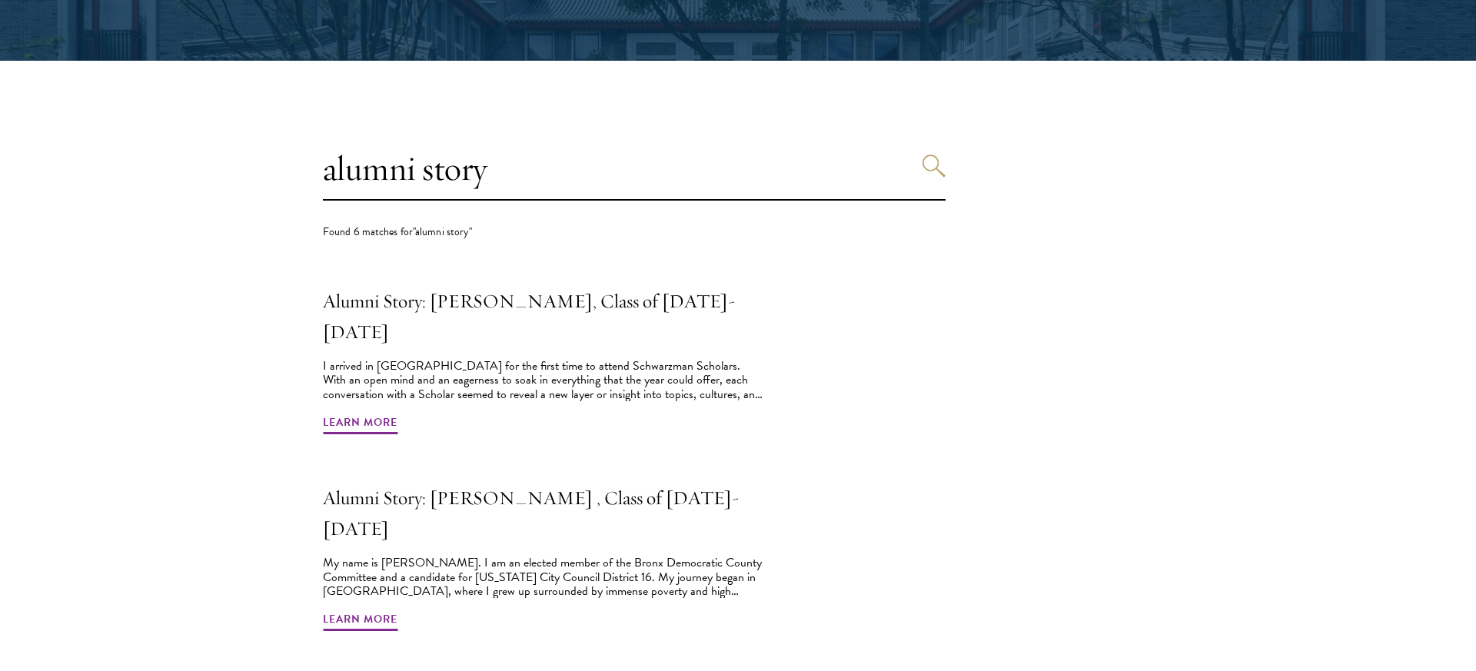
scroll to position [340, 0]
